Goal: Task Accomplishment & Management: Complete application form

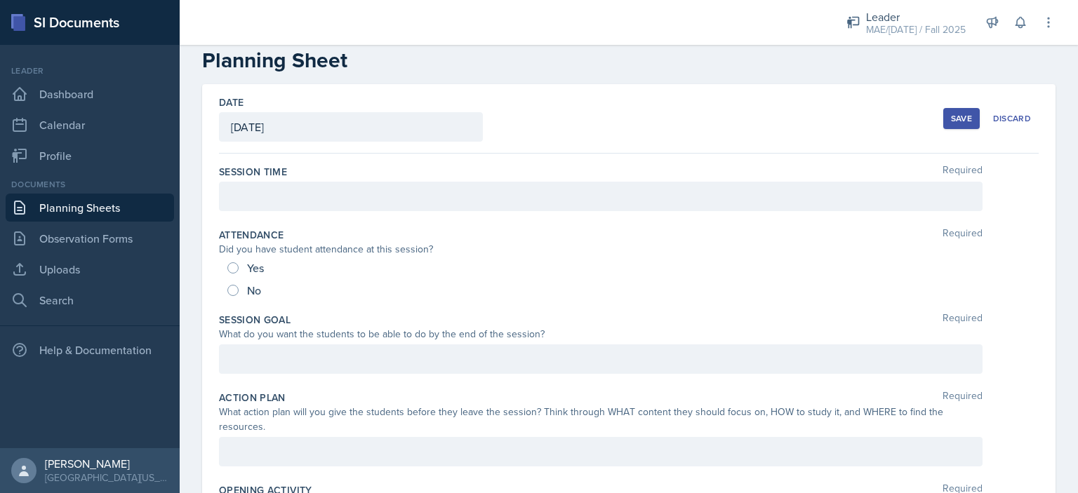
click at [277, 359] on p at bounding box center [601, 359] width 740 height 17
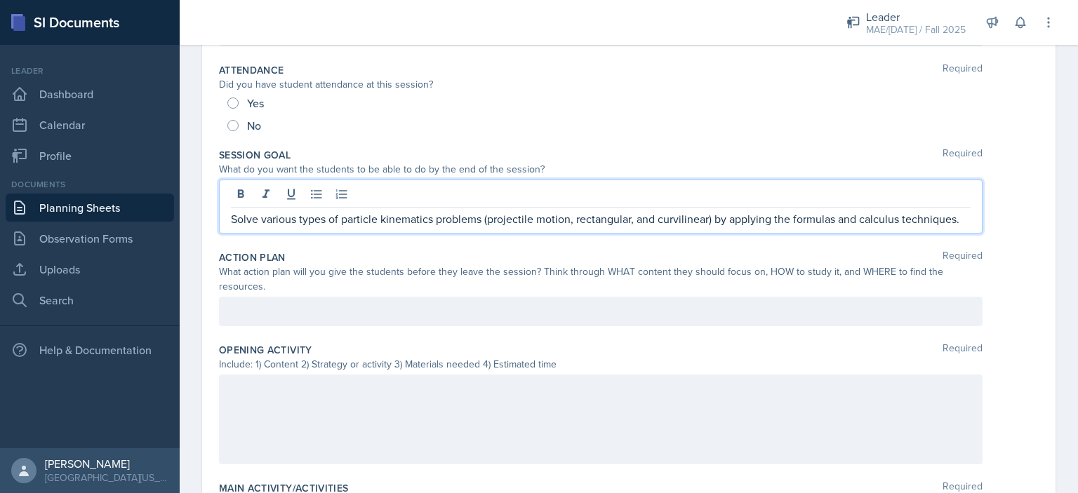
click at [382, 308] on p at bounding box center [601, 311] width 740 height 17
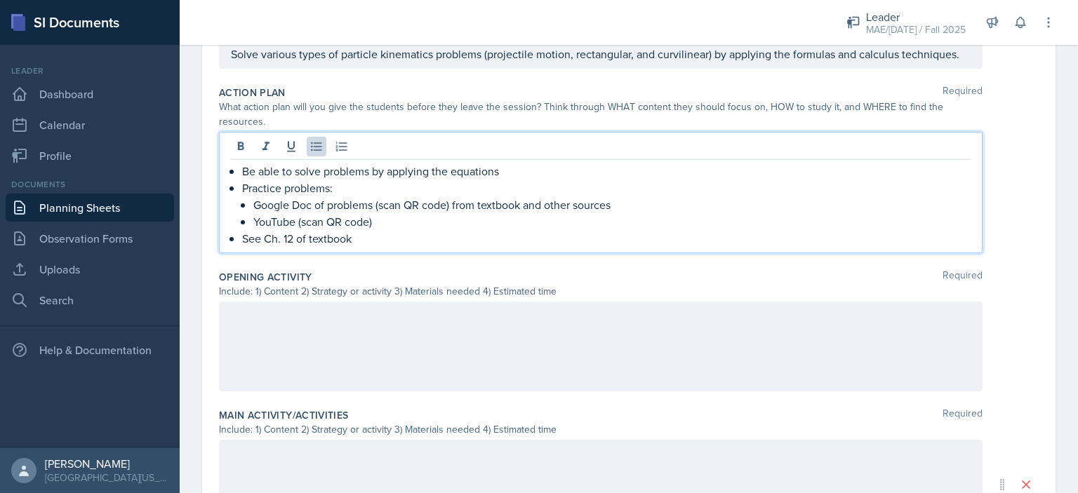
click at [488, 309] on p at bounding box center [601, 316] width 740 height 17
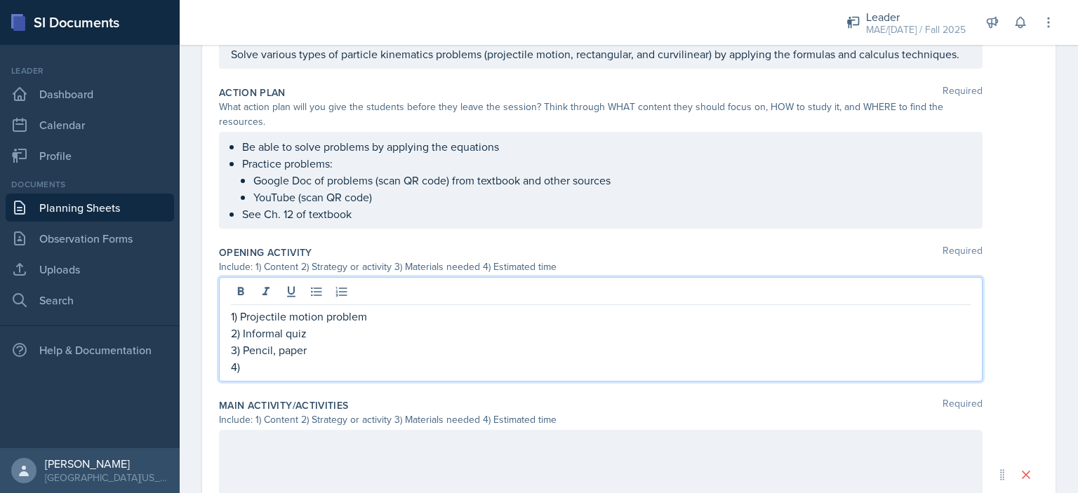
click at [244, 352] on p "3) Pencil, paper" at bounding box center [601, 350] width 740 height 17
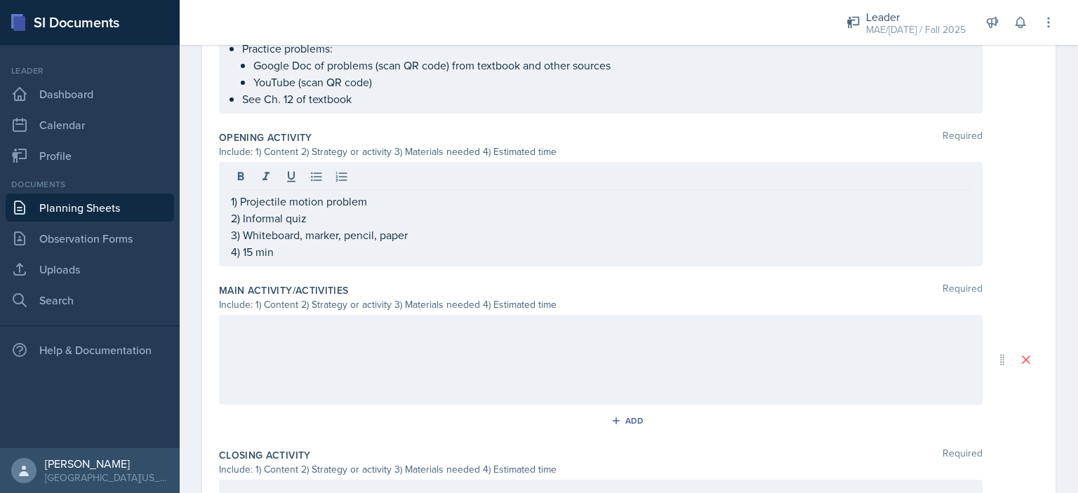
click at [244, 352] on div at bounding box center [601, 360] width 764 height 90
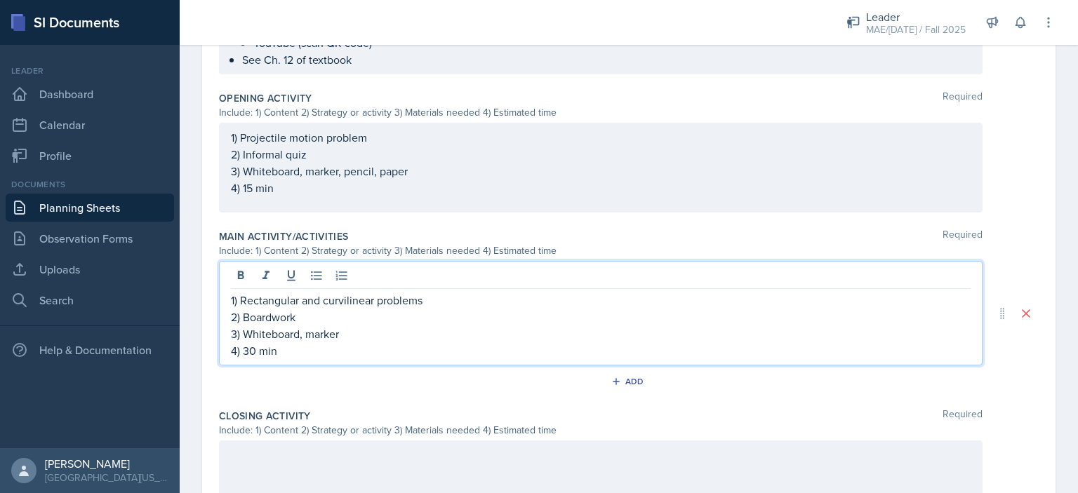
scroll to position [611, 0]
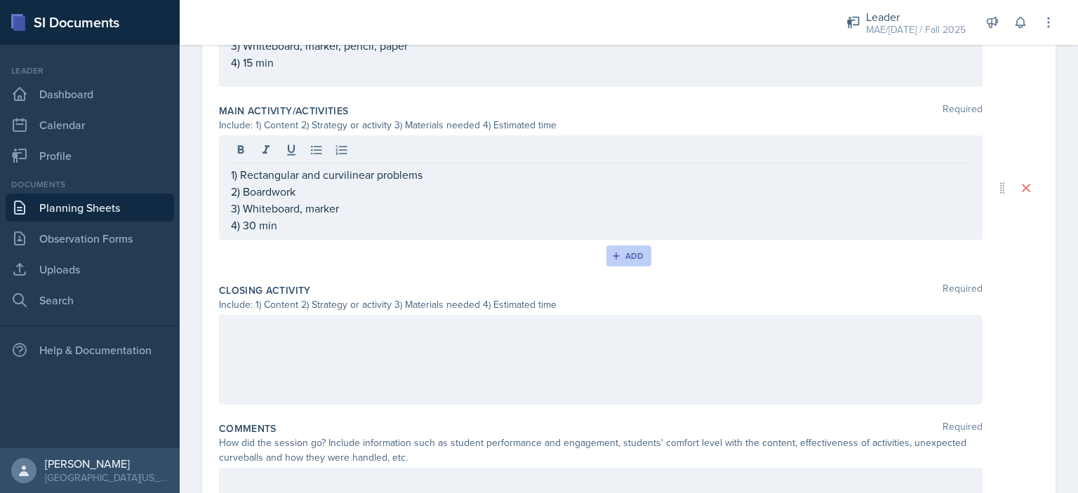
click at [617, 255] on div "Add" at bounding box center [629, 256] width 30 height 11
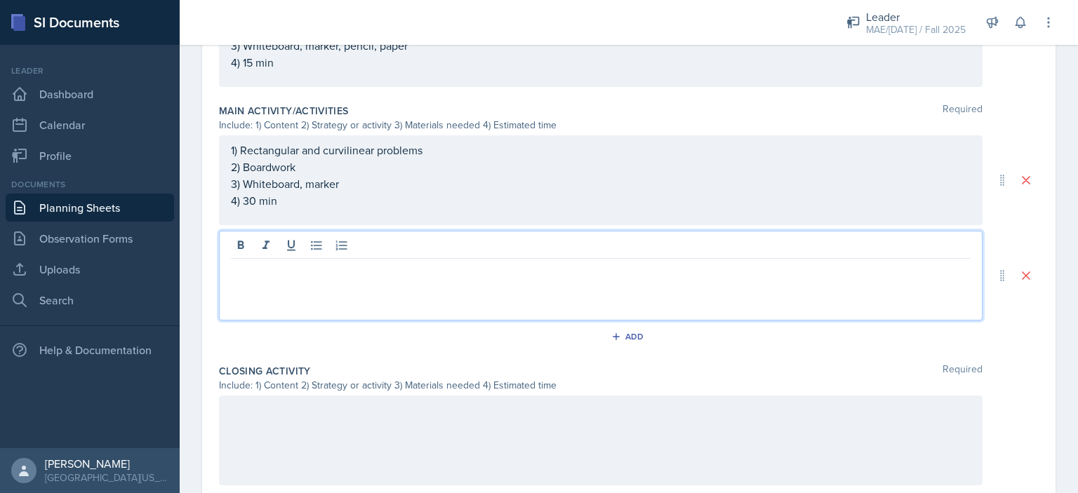
click at [451, 246] on div at bounding box center [601, 276] width 764 height 90
click at [249, 199] on p "4) 30 min" at bounding box center [601, 200] width 740 height 17
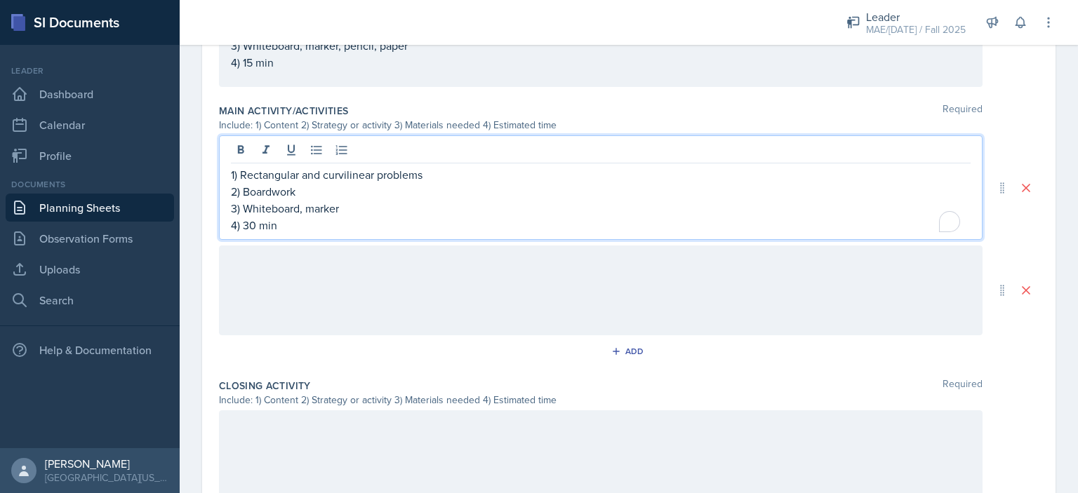
scroll to position [635, 0]
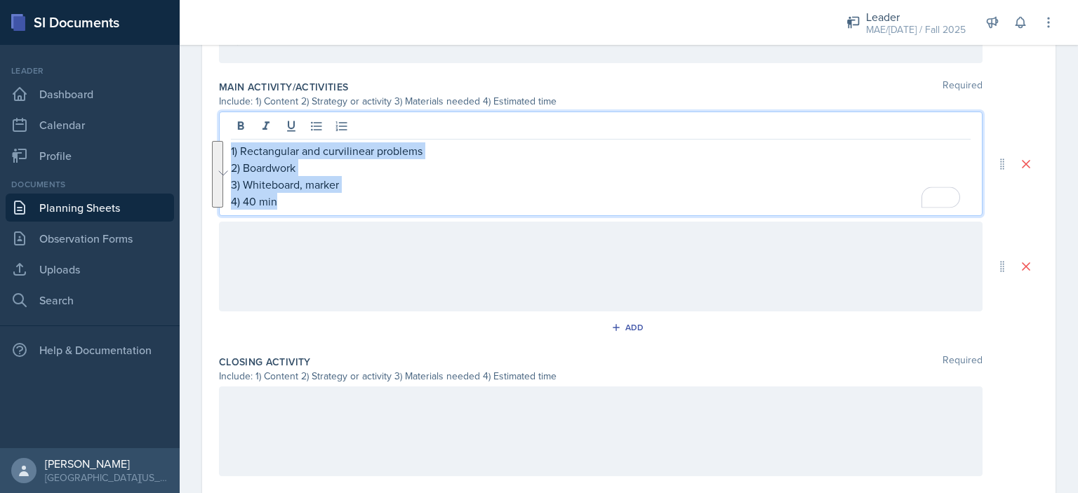
drag, startPoint x: 286, startPoint y: 201, endPoint x: 225, endPoint y: 151, distance: 78.3
click at [225, 151] on main "Planning Sheets [DATE] Planning Sheet Date [DATE] [DATE] 31 1 2 3 4 5 6 7 8 9 1…" at bounding box center [629, 269] width 898 height 449
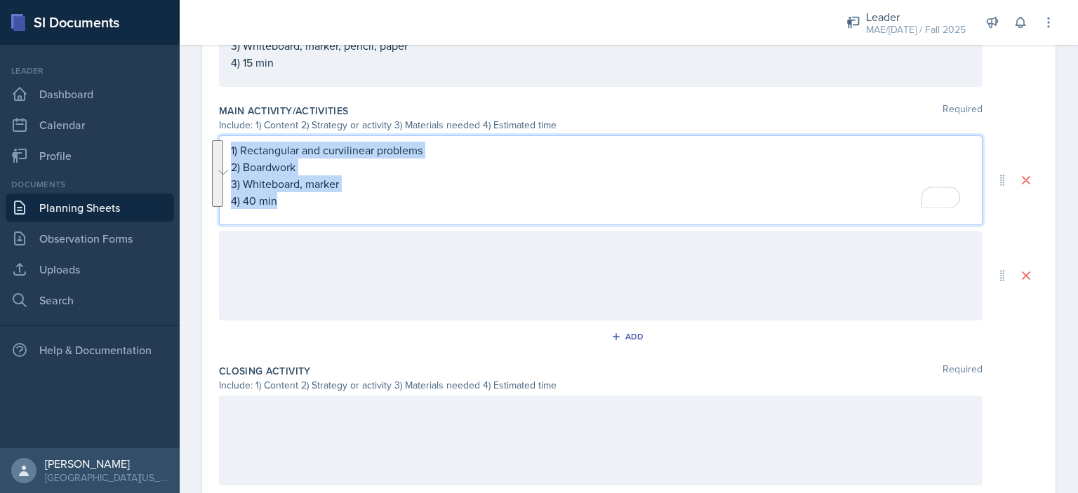
copy div "1) Rectangular and curvilinear problems 2) Boardwork 3) Whiteboard, marker 4) 4…"
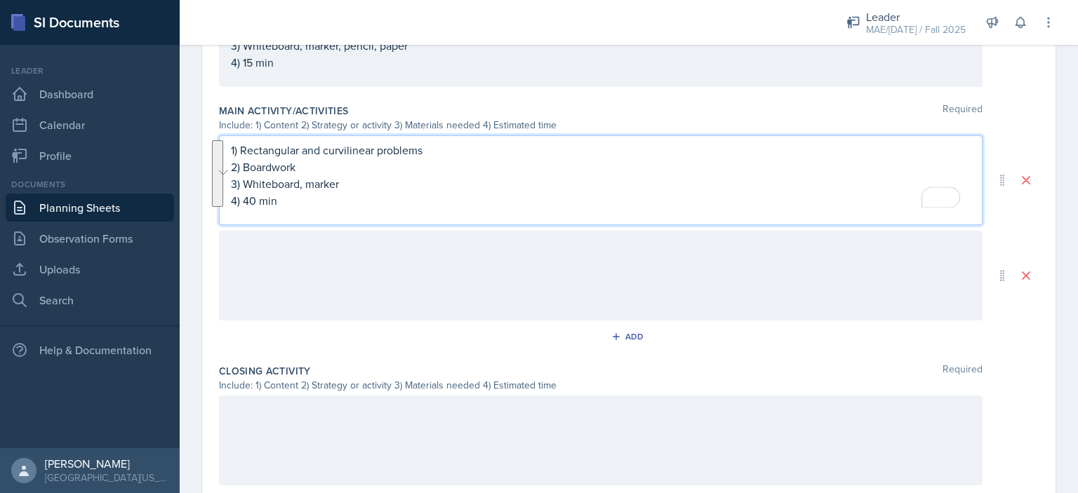
click at [342, 252] on div at bounding box center [601, 276] width 764 height 90
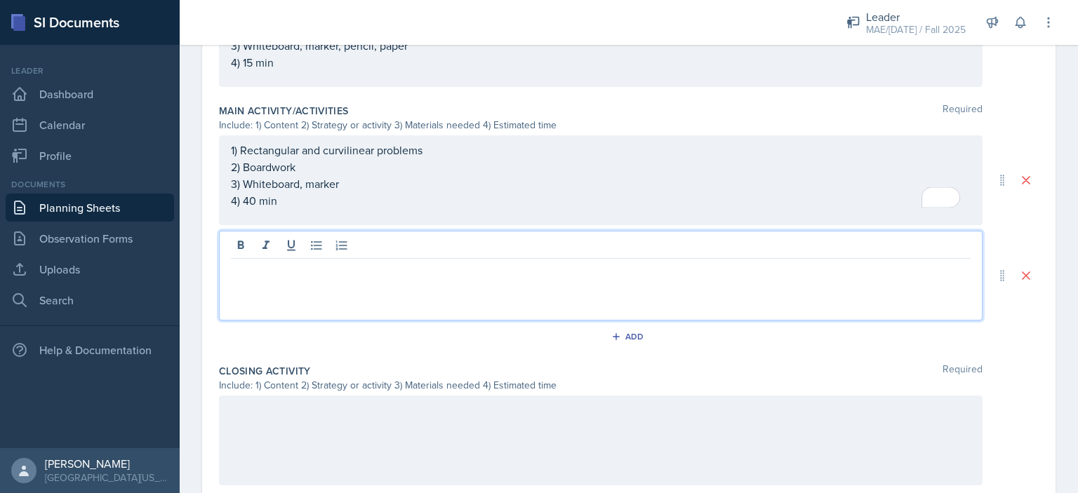
paste div
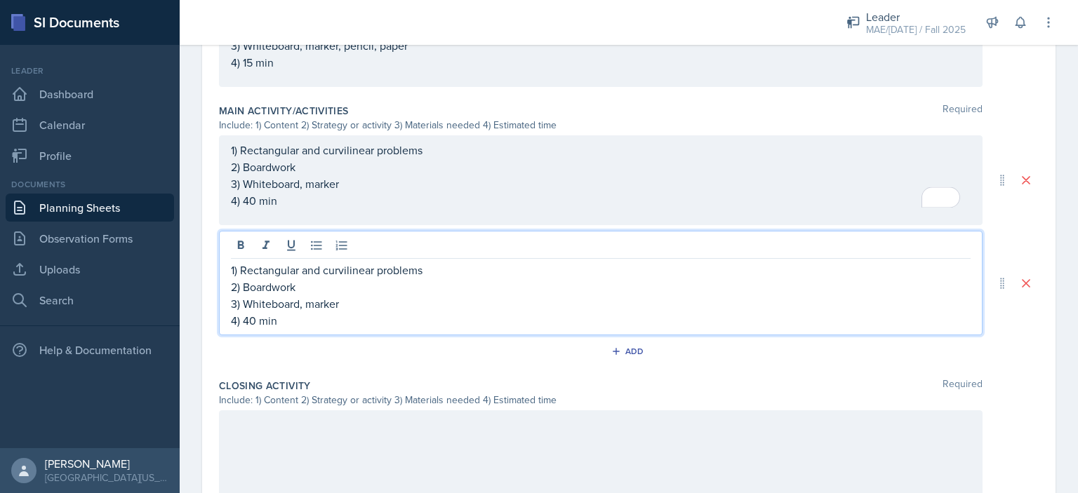
click at [247, 318] on p "4) 40 min" at bounding box center [601, 320] width 740 height 17
drag, startPoint x: 307, startPoint y: 286, endPoint x: 244, endPoint y: 290, distance: 64.0
click at [244, 290] on p "2) Boardwork" at bounding box center [601, 287] width 740 height 17
click at [298, 317] on p "4) 30 min" at bounding box center [601, 320] width 740 height 17
click at [252, 319] on p "4) 30 min" at bounding box center [601, 320] width 740 height 17
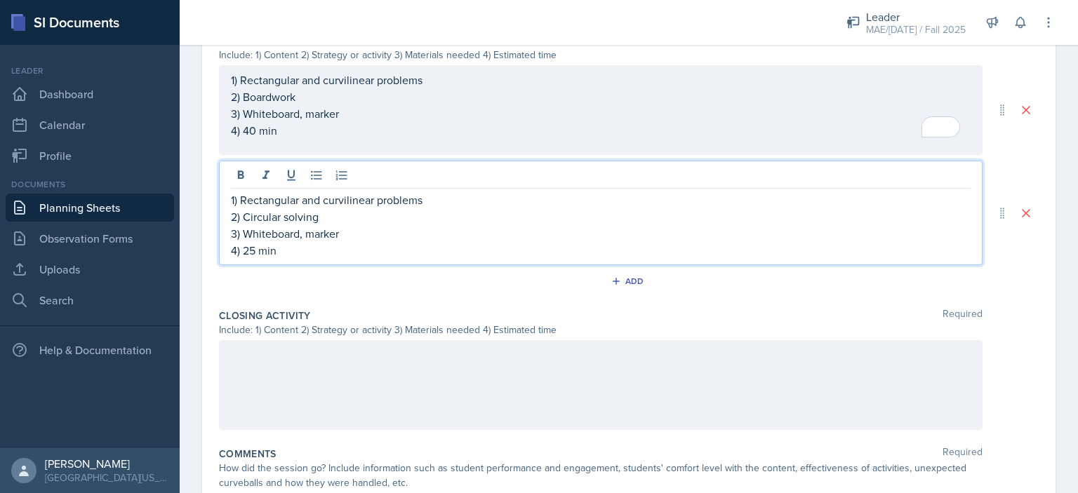
click at [290, 358] on p at bounding box center [601, 355] width 740 height 17
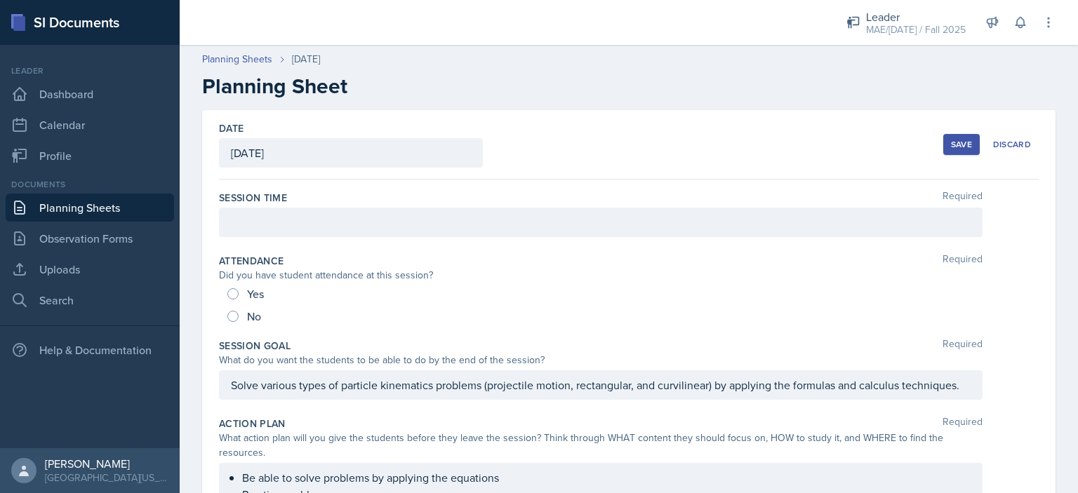
scroll to position [0, 0]
click at [446, 221] on div at bounding box center [601, 222] width 764 height 29
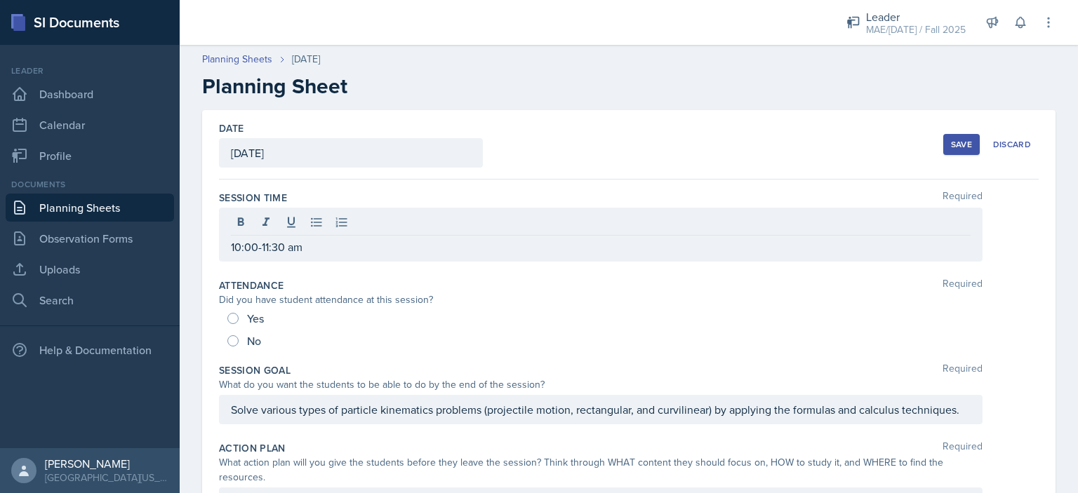
click at [924, 142] on div "Date [DATE] [DATE] 31 1 2 3 4 5 6 7 8 9 10 11 12 13 14 15 16 17 18 19 20 21 22 …" at bounding box center [629, 144] width 820 height 69
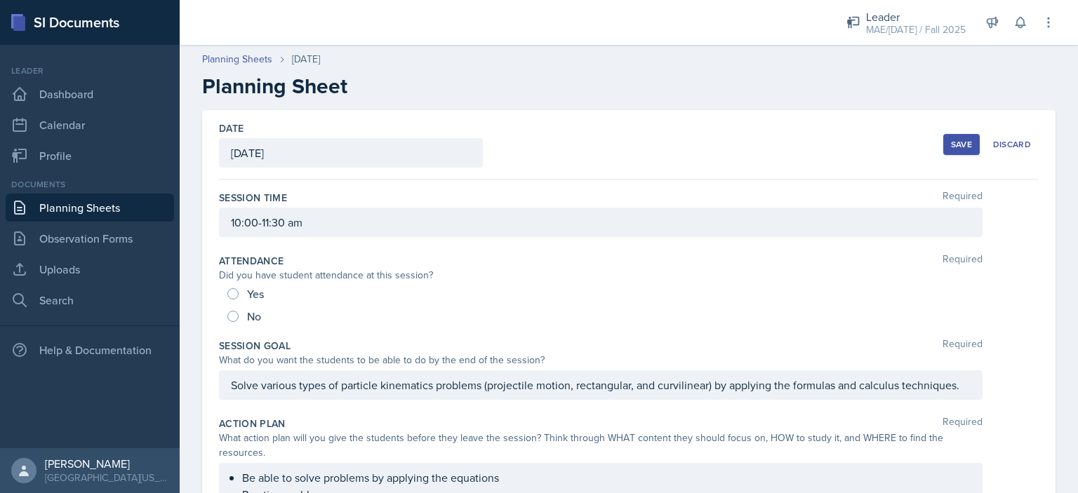
click at [943, 140] on button "Save" at bounding box center [961, 144] width 37 height 21
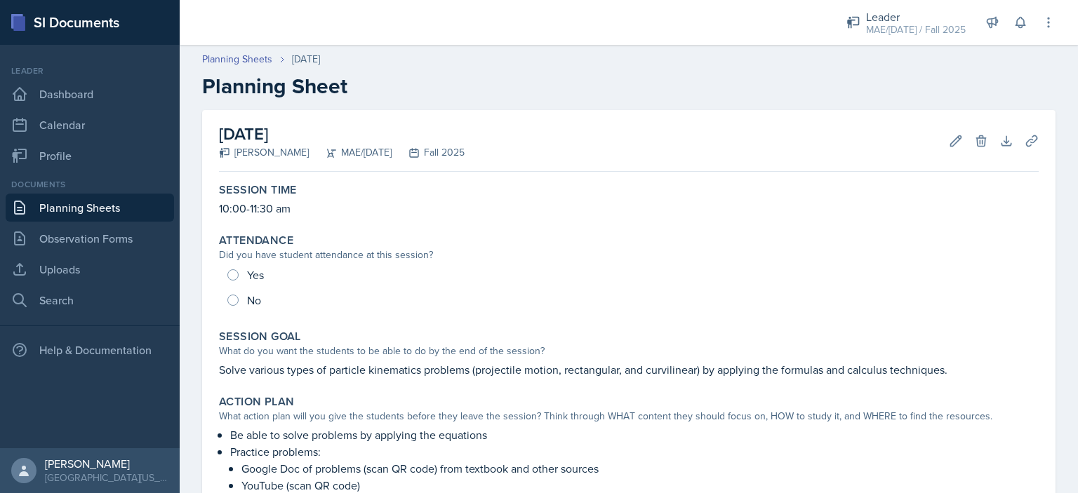
click at [132, 208] on link "Planning Sheets" at bounding box center [90, 208] width 168 height 28
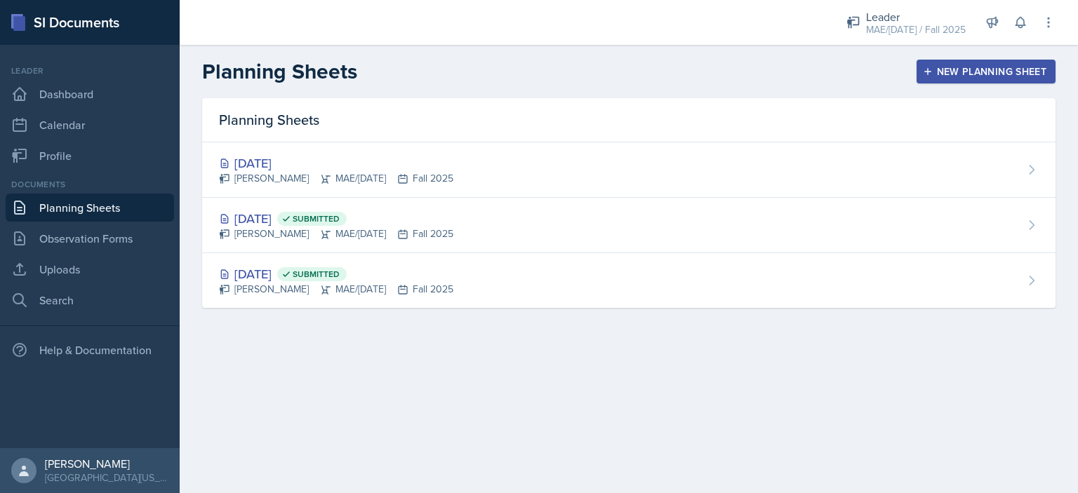
click at [948, 80] on button "New Planning Sheet" at bounding box center [986, 72] width 139 height 24
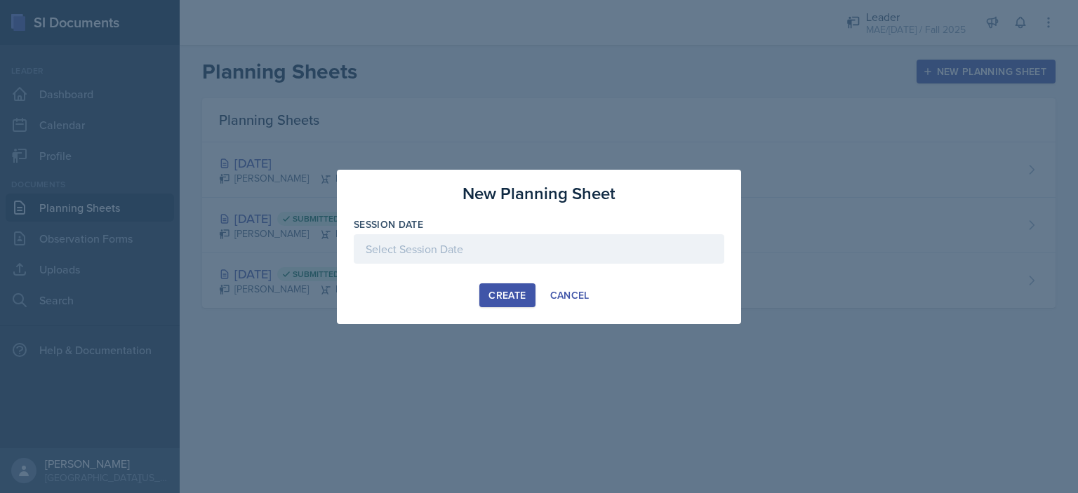
click at [536, 247] on div at bounding box center [539, 248] width 371 height 29
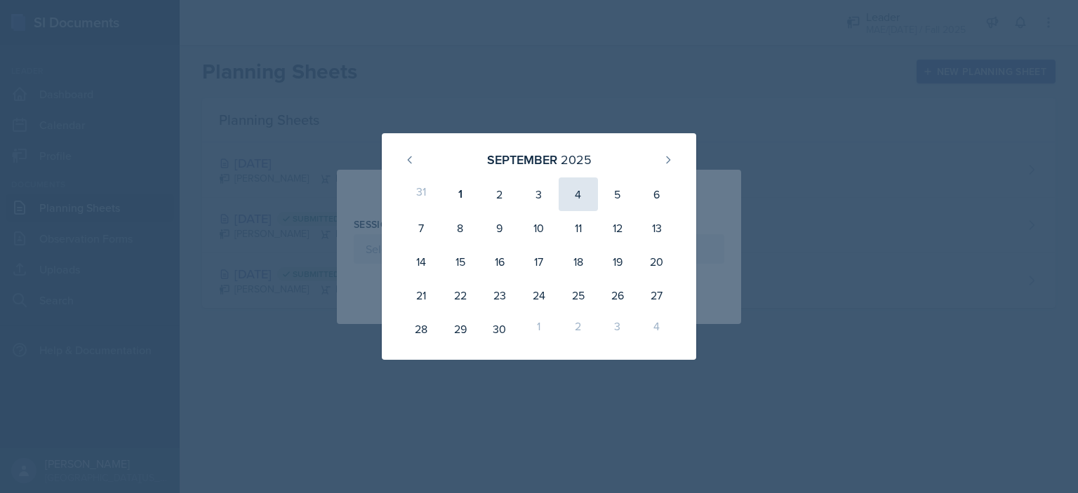
click at [576, 191] on div "4" at bounding box center [578, 195] width 39 height 34
type input "[DATE]"
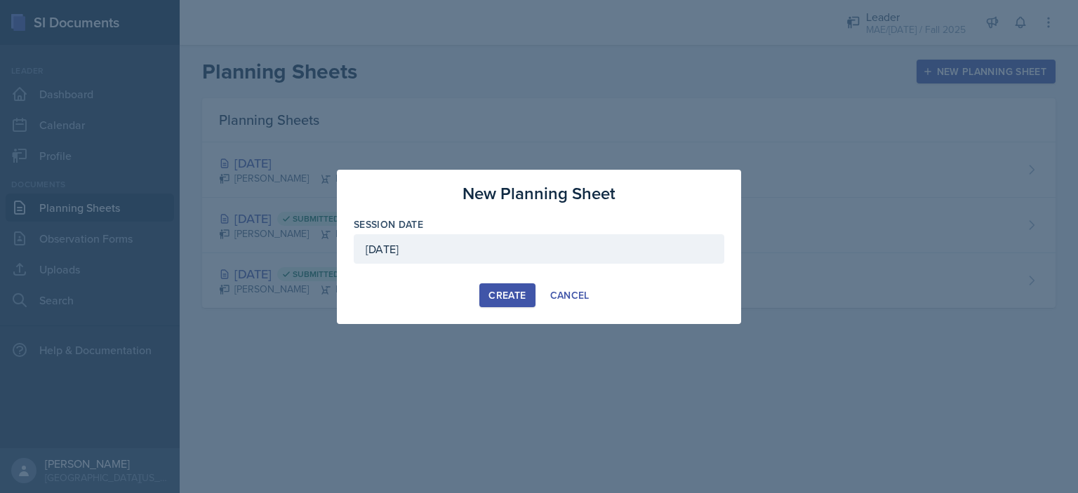
click at [500, 293] on div "Create" at bounding box center [507, 295] width 37 height 11
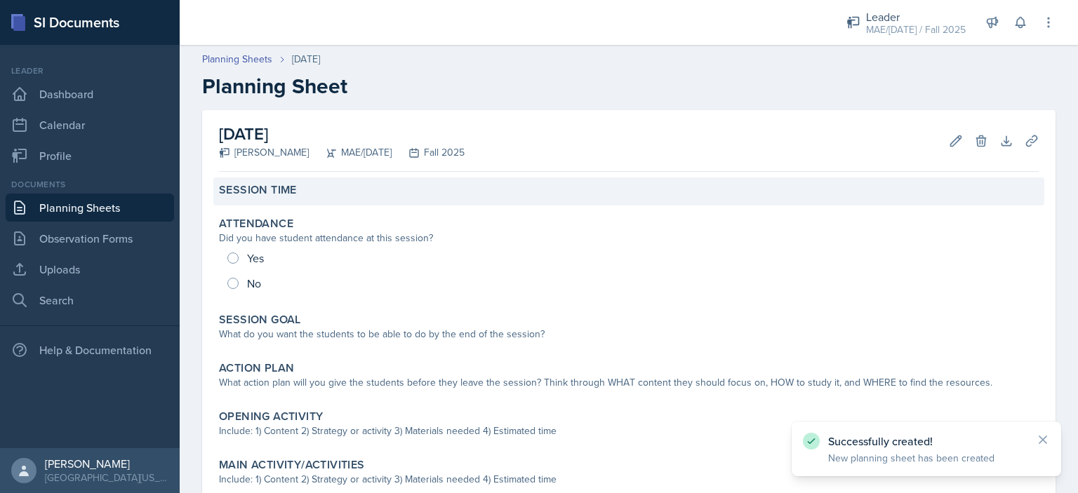
click at [300, 190] on div "Session Time" at bounding box center [629, 190] width 820 height 14
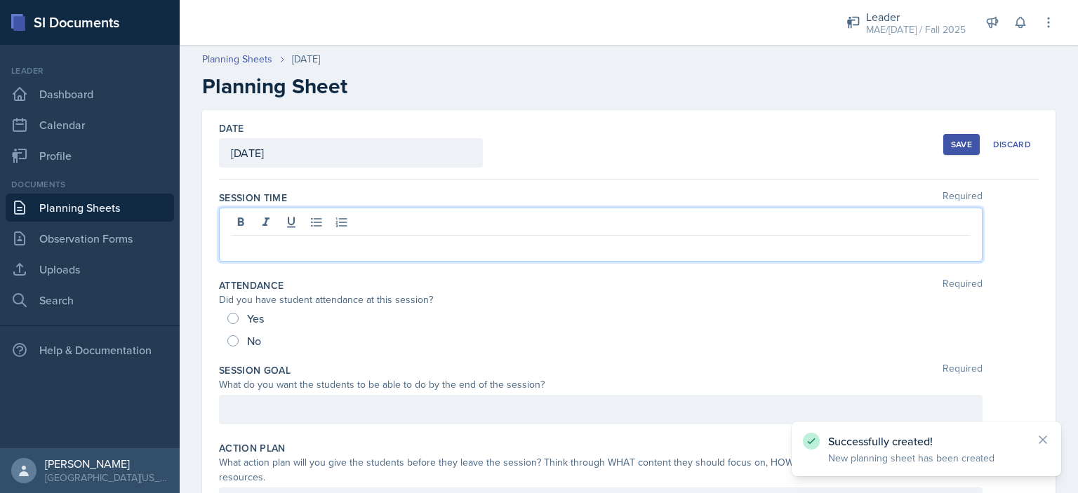
click at [298, 220] on div at bounding box center [601, 235] width 764 height 54
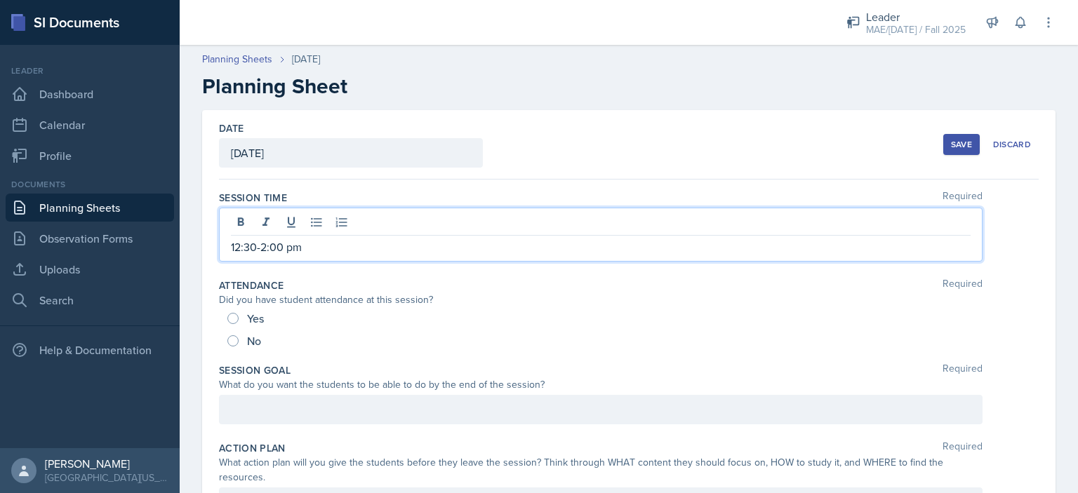
click at [951, 147] on div "Save" at bounding box center [961, 144] width 21 height 11
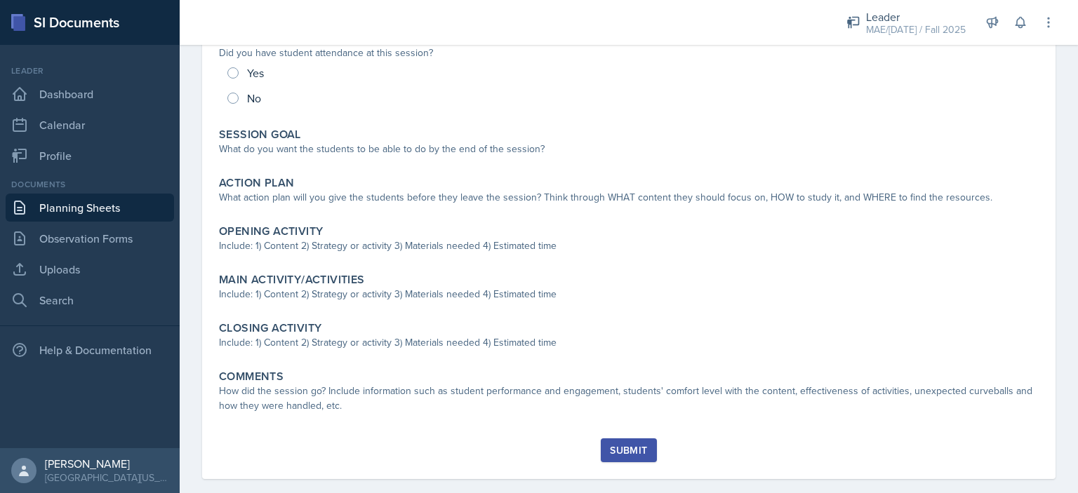
scroll to position [221, 0]
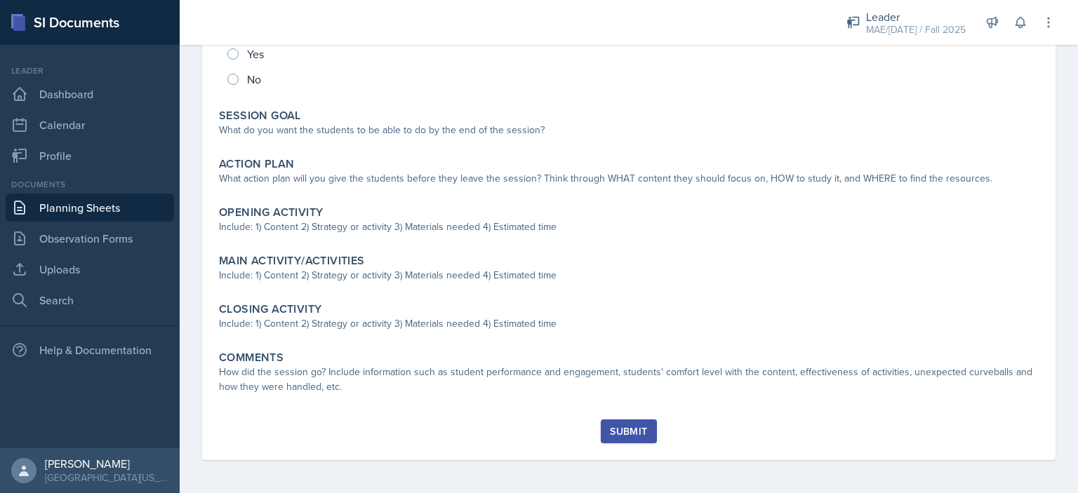
click at [112, 199] on link "Planning Sheets" at bounding box center [90, 208] width 168 height 28
